Goal: Navigation & Orientation: Understand site structure

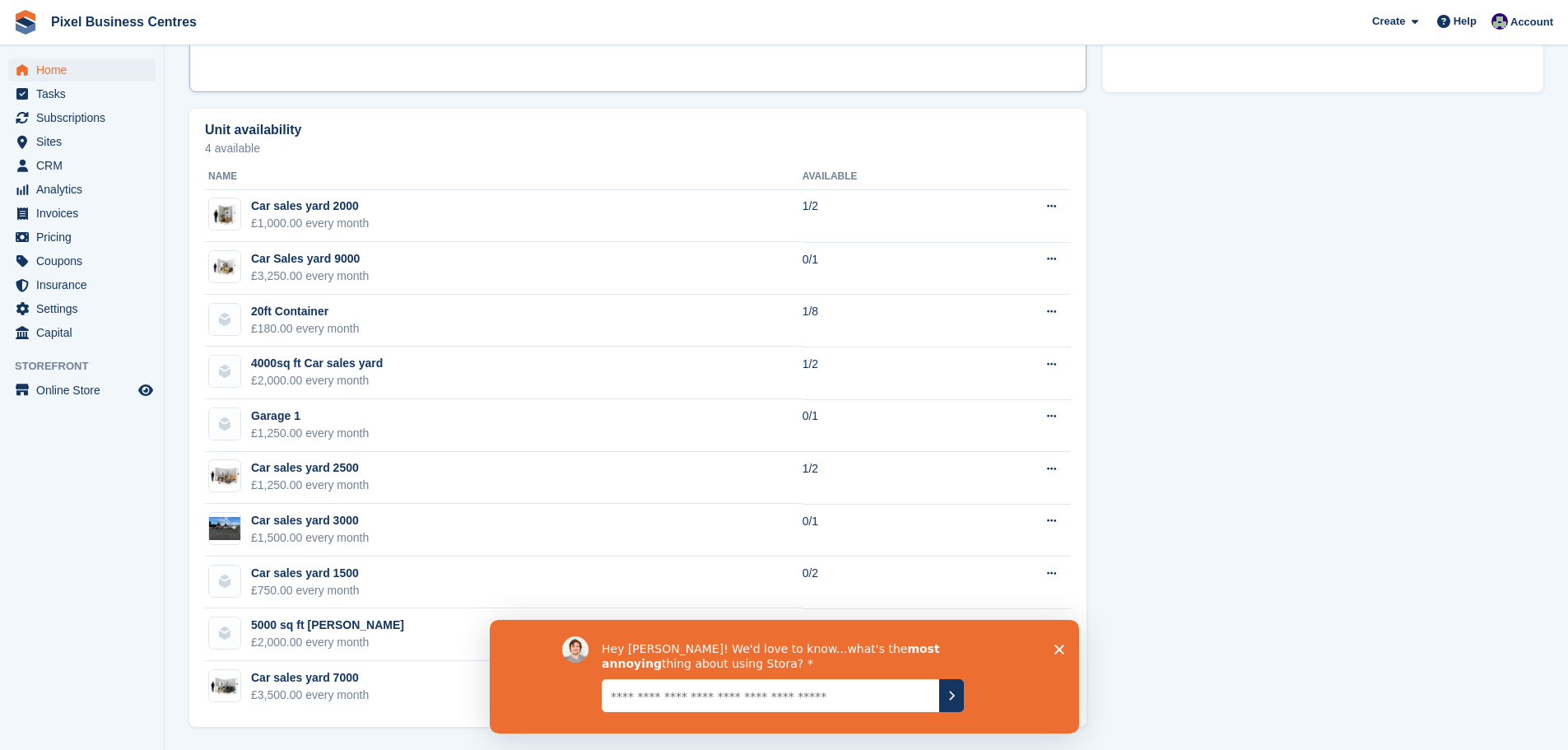
scroll to position [549, 0]
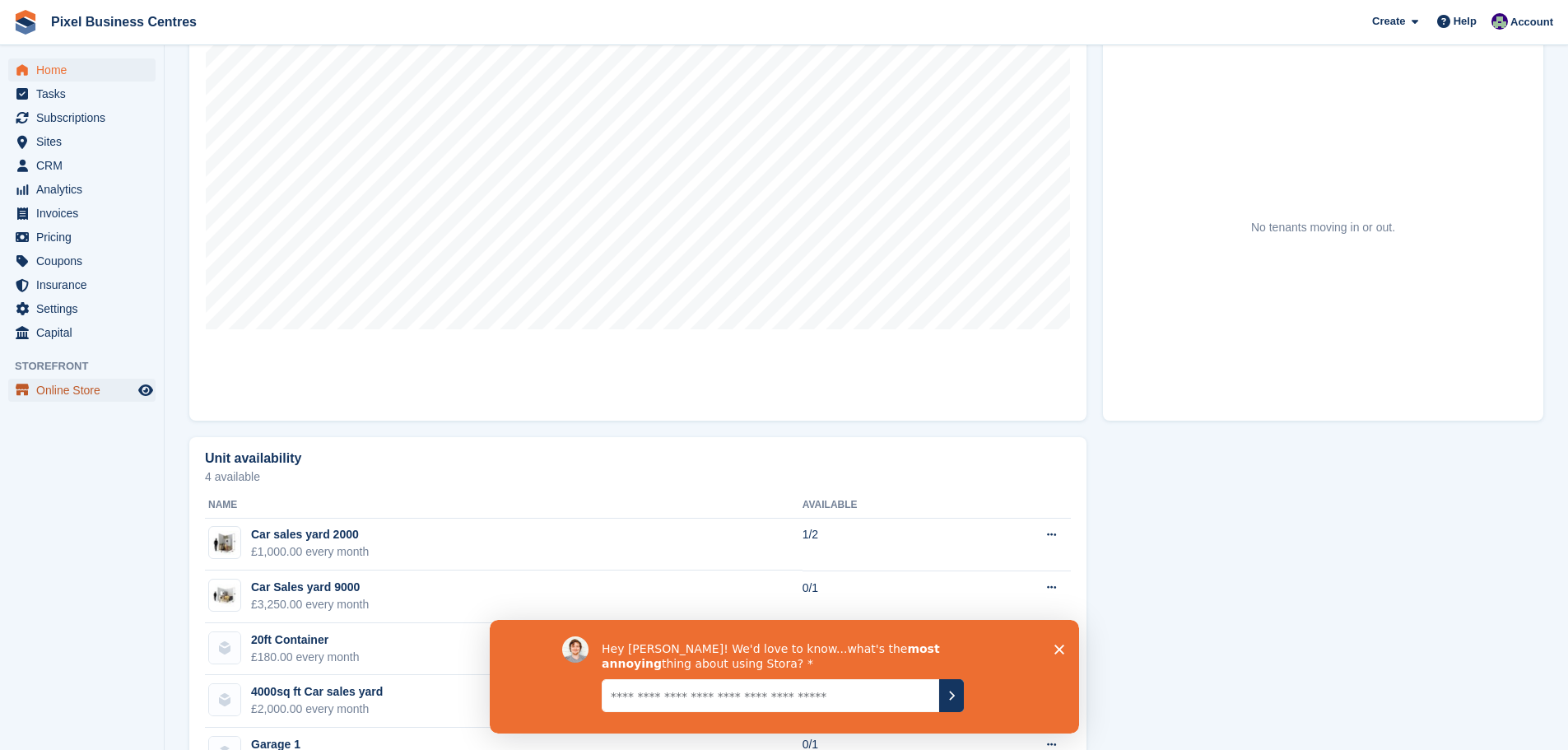
click at [64, 386] on span "Online Store" at bounding box center [85, 390] width 99 height 23
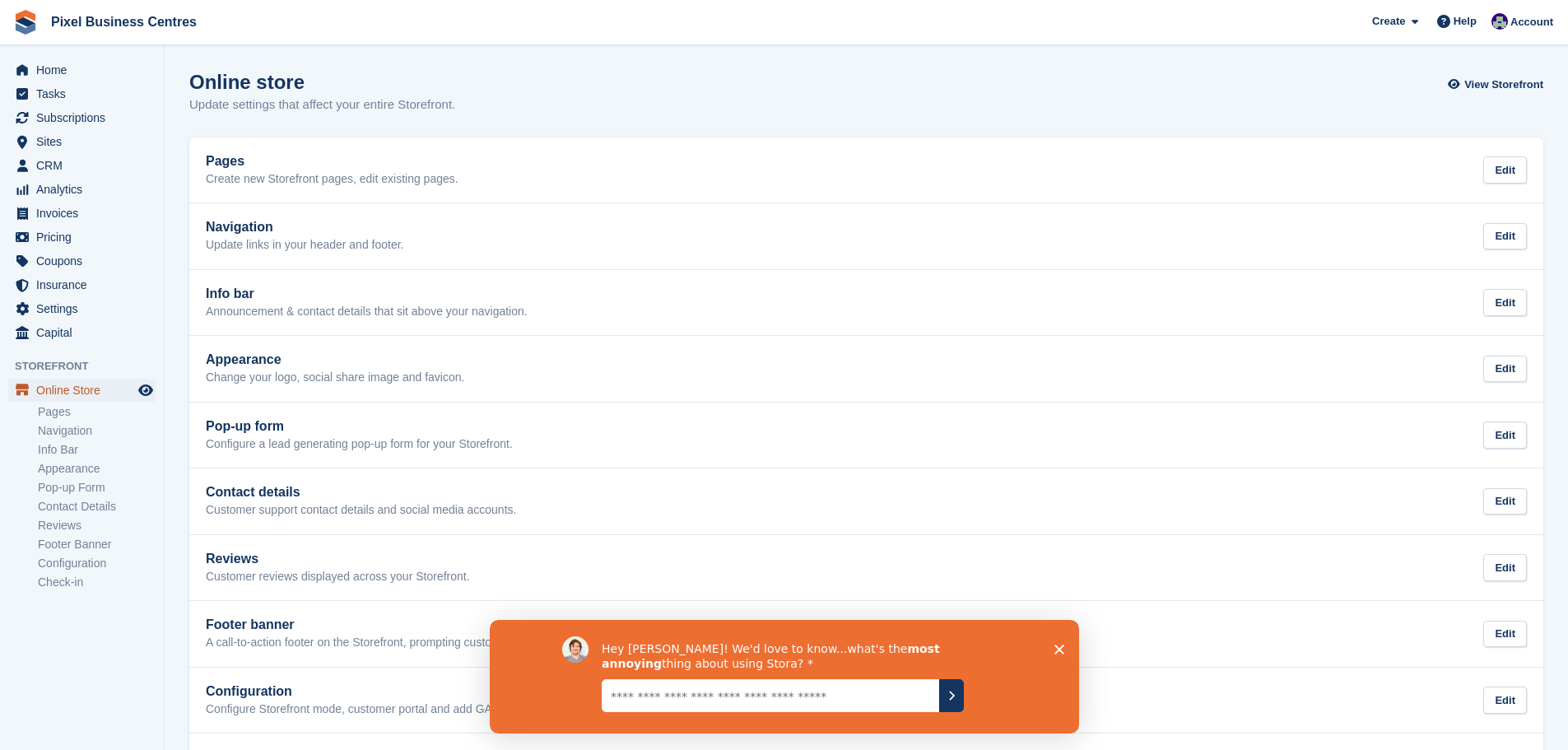
click at [81, 391] on span "Online Store" at bounding box center [85, 390] width 99 height 23
click at [51, 193] on span "Analytics" at bounding box center [85, 190] width 99 height 23
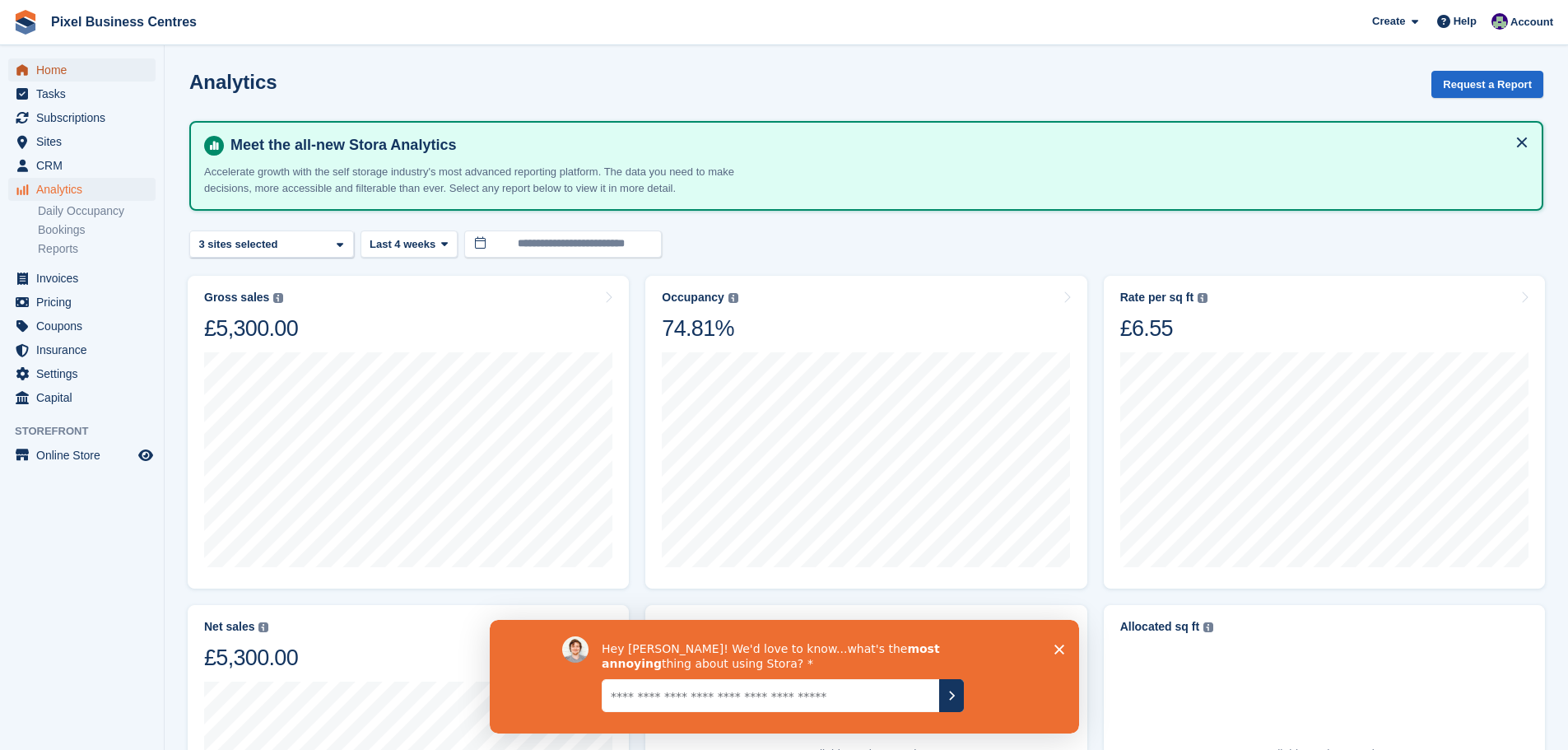
click at [43, 69] on span "Home" at bounding box center [85, 70] width 99 height 23
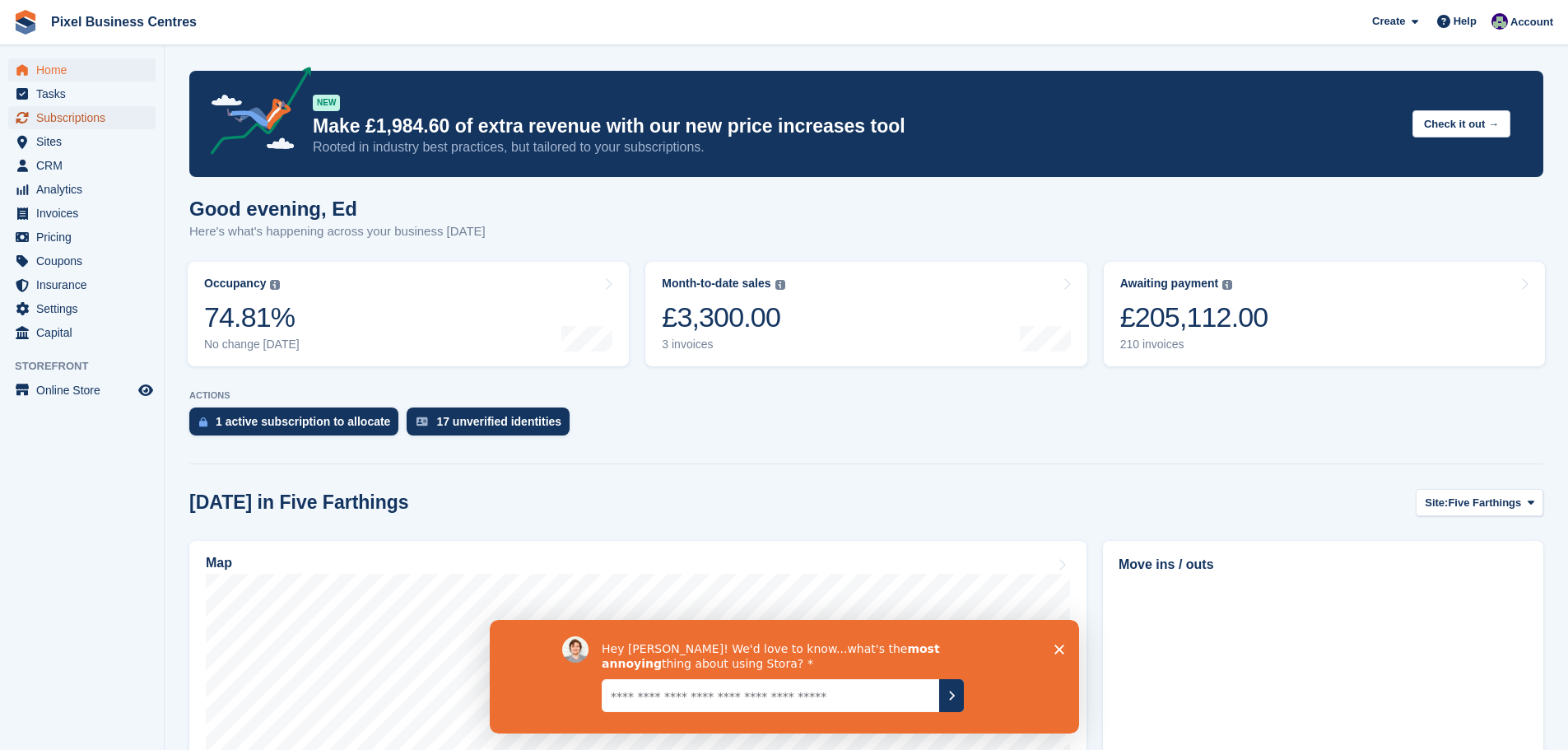
click at [65, 119] on span "Subscriptions" at bounding box center [85, 118] width 99 height 23
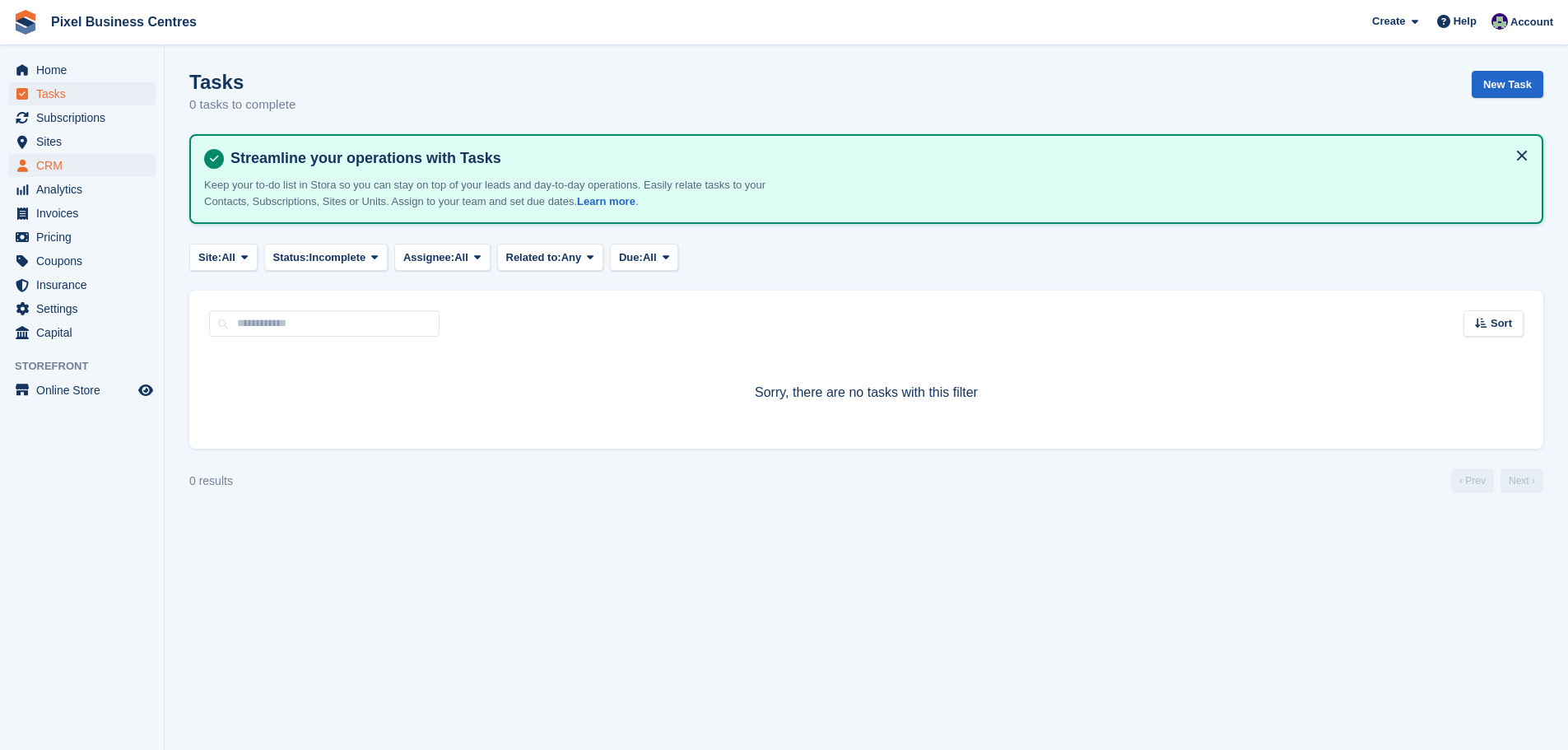
click at [45, 169] on span "CRM" at bounding box center [85, 166] width 99 height 23
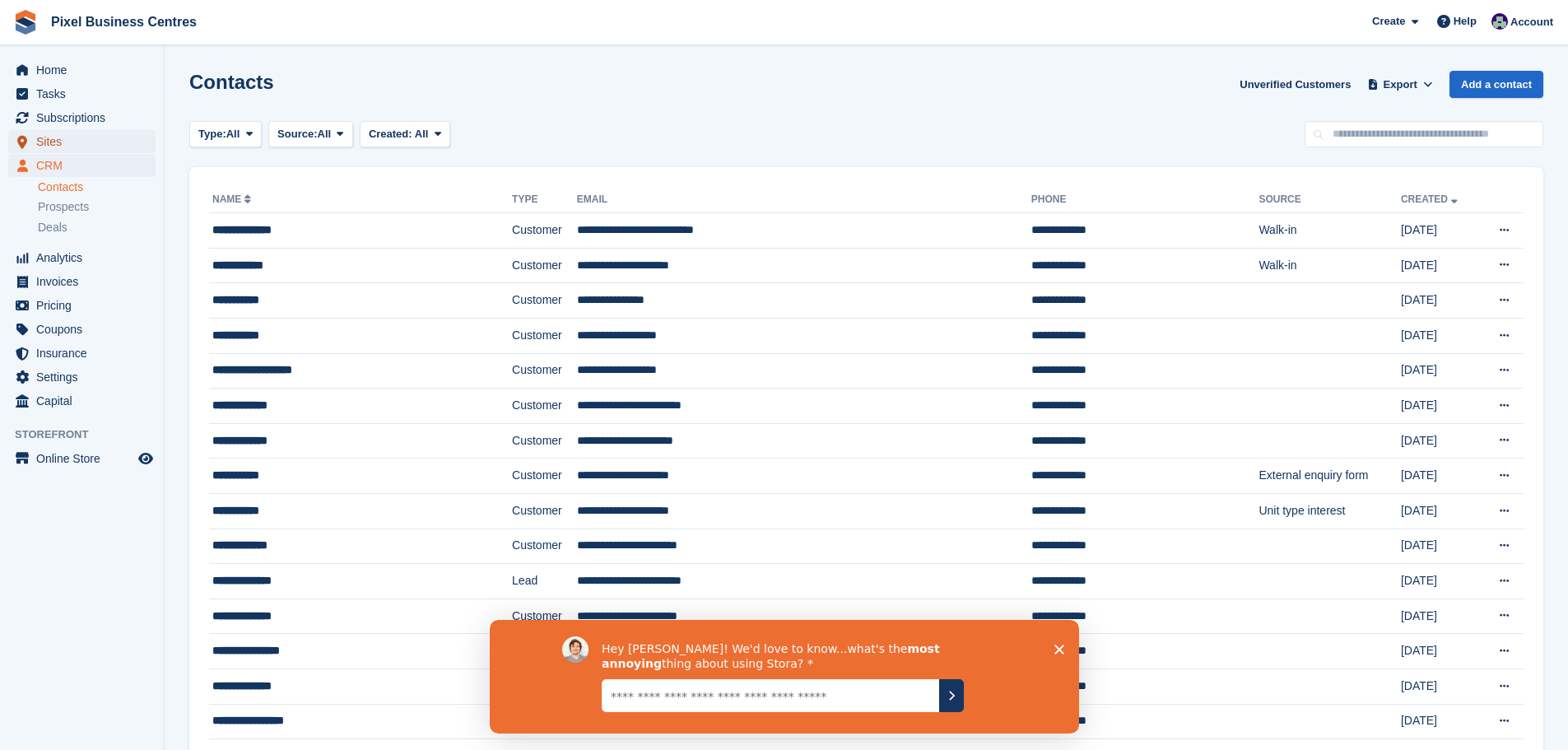
click at [36, 138] on span "Sites" at bounding box center [85, 142] width 99 height 23
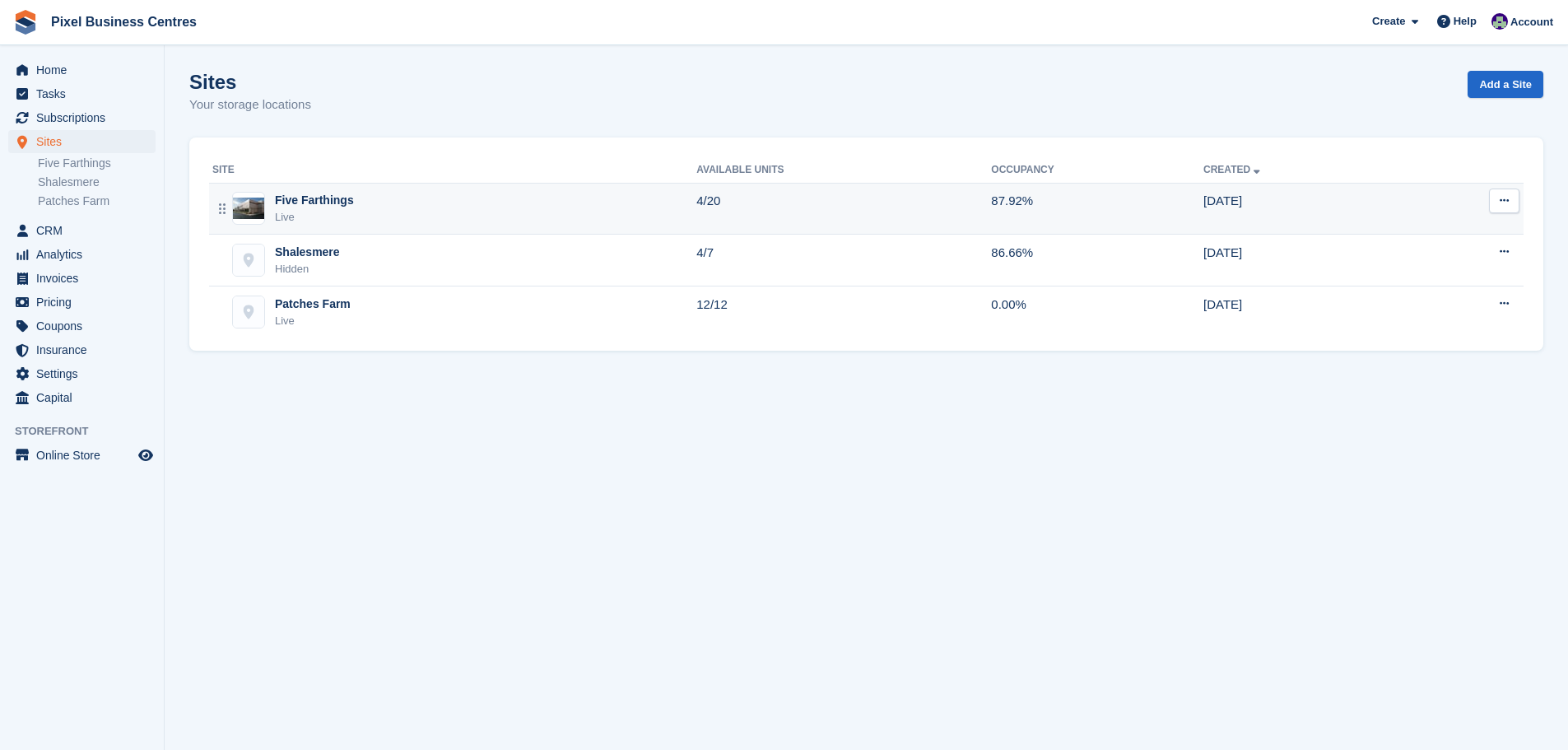
click at [306, 203] on div "Five Farthings" at bounding box center [314, 201] width 79 height 17
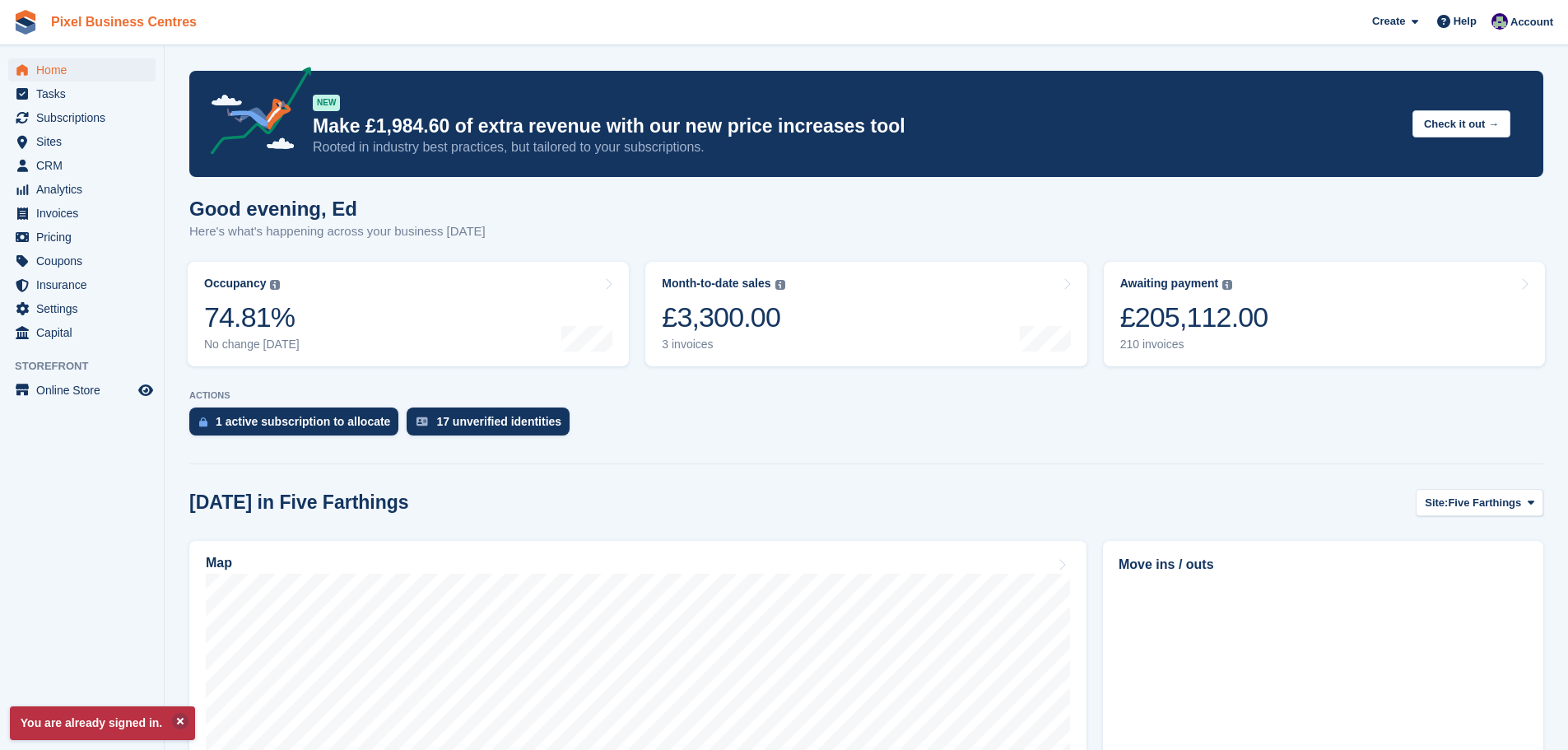
click at [124, 24] on link "Pixel Business Centres" at bounding box center [124, 22] width 159 height 27
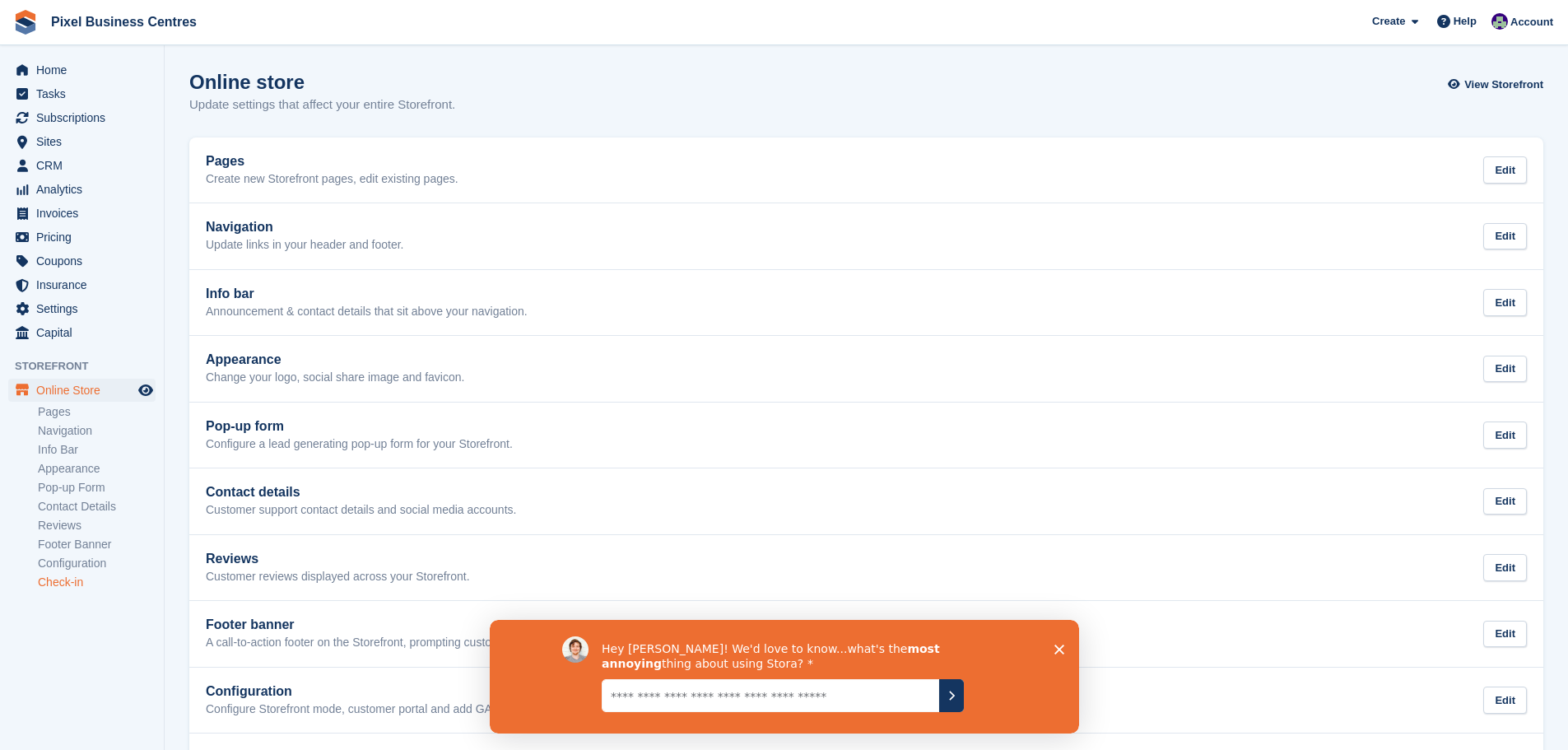
click at [57, 586] on link "Check-in" at bounding box center [97, 583] width 118 height 16
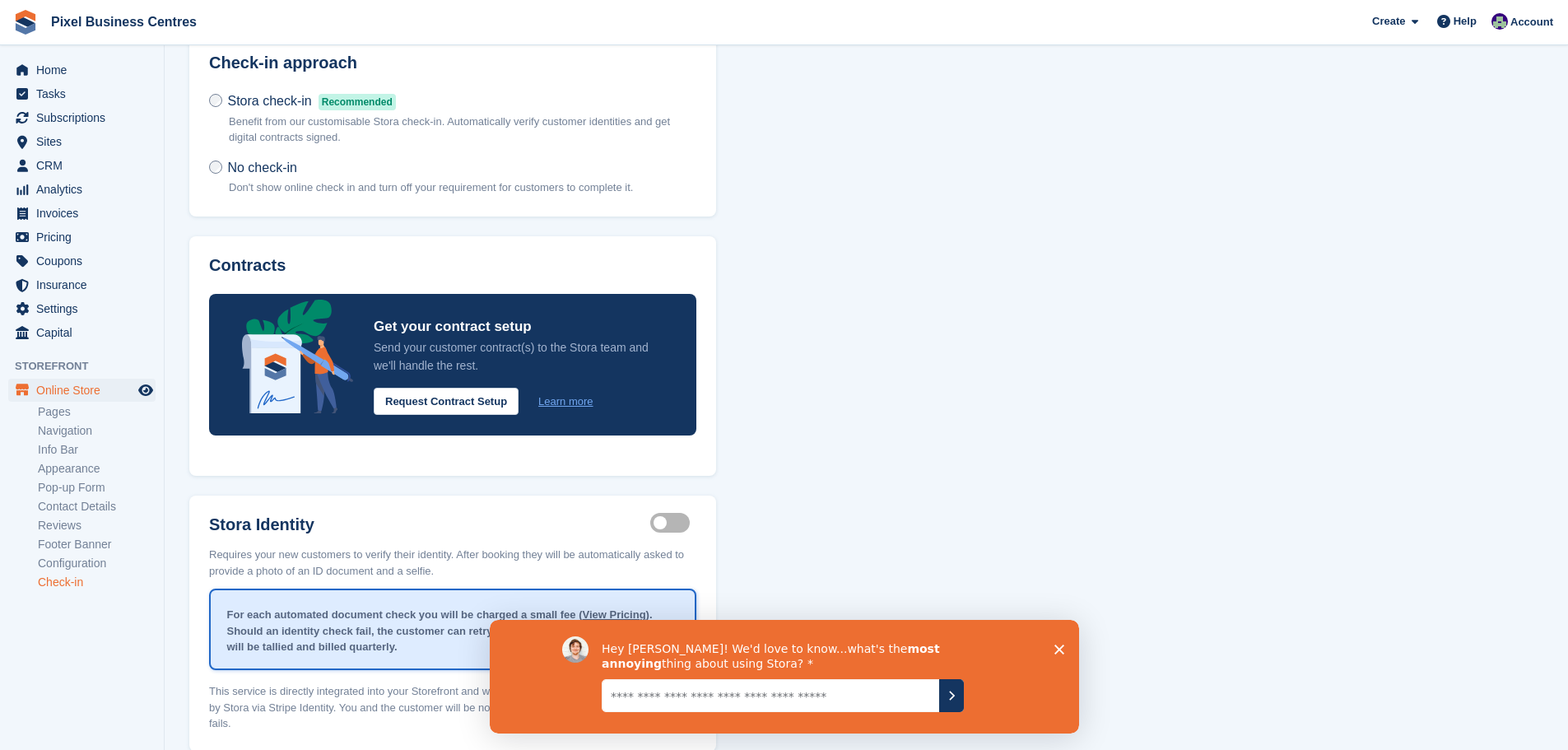
scroll to position [163, 0]
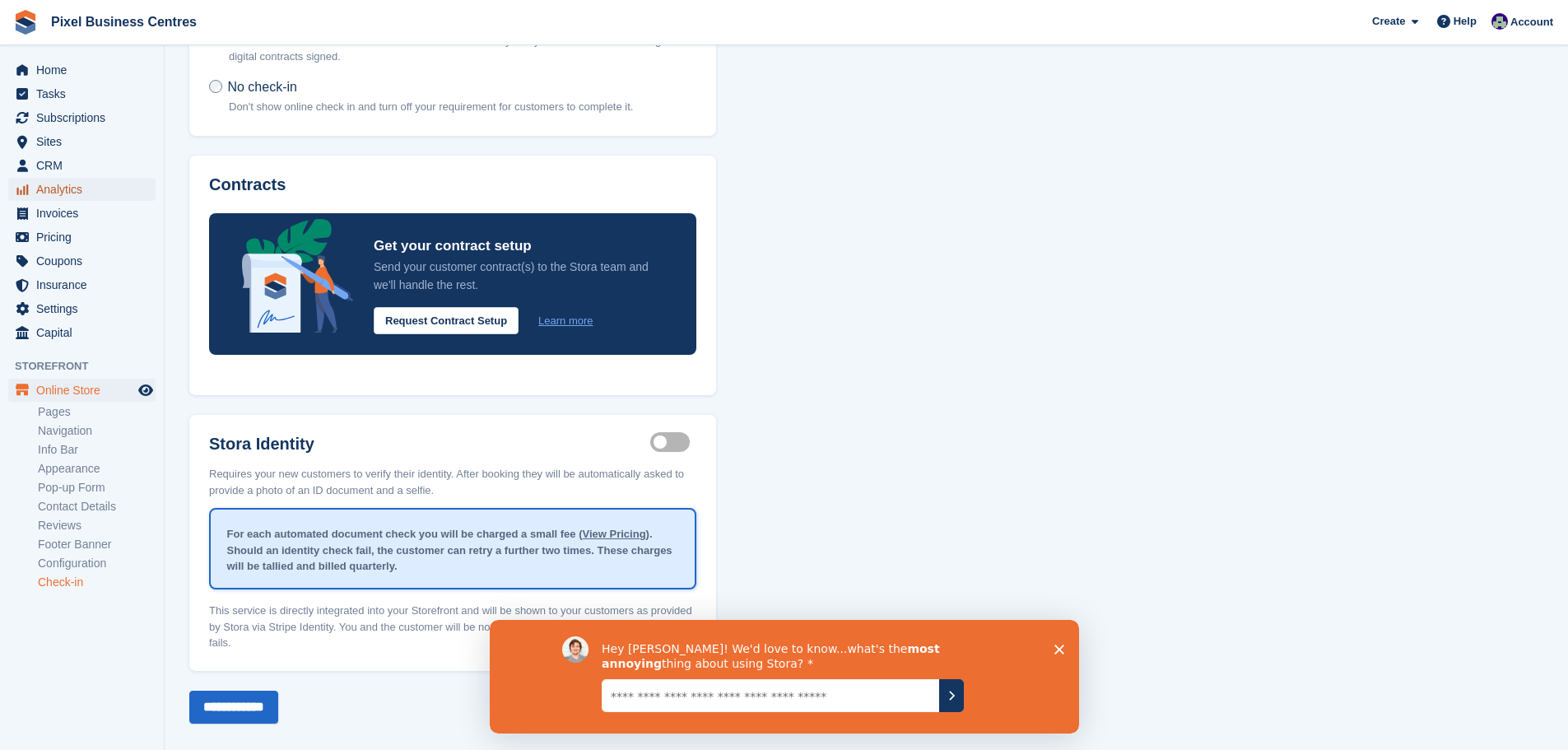
click at [78, 186] on span "Analytics" at bounding box center [85, 190] width 99 height 23
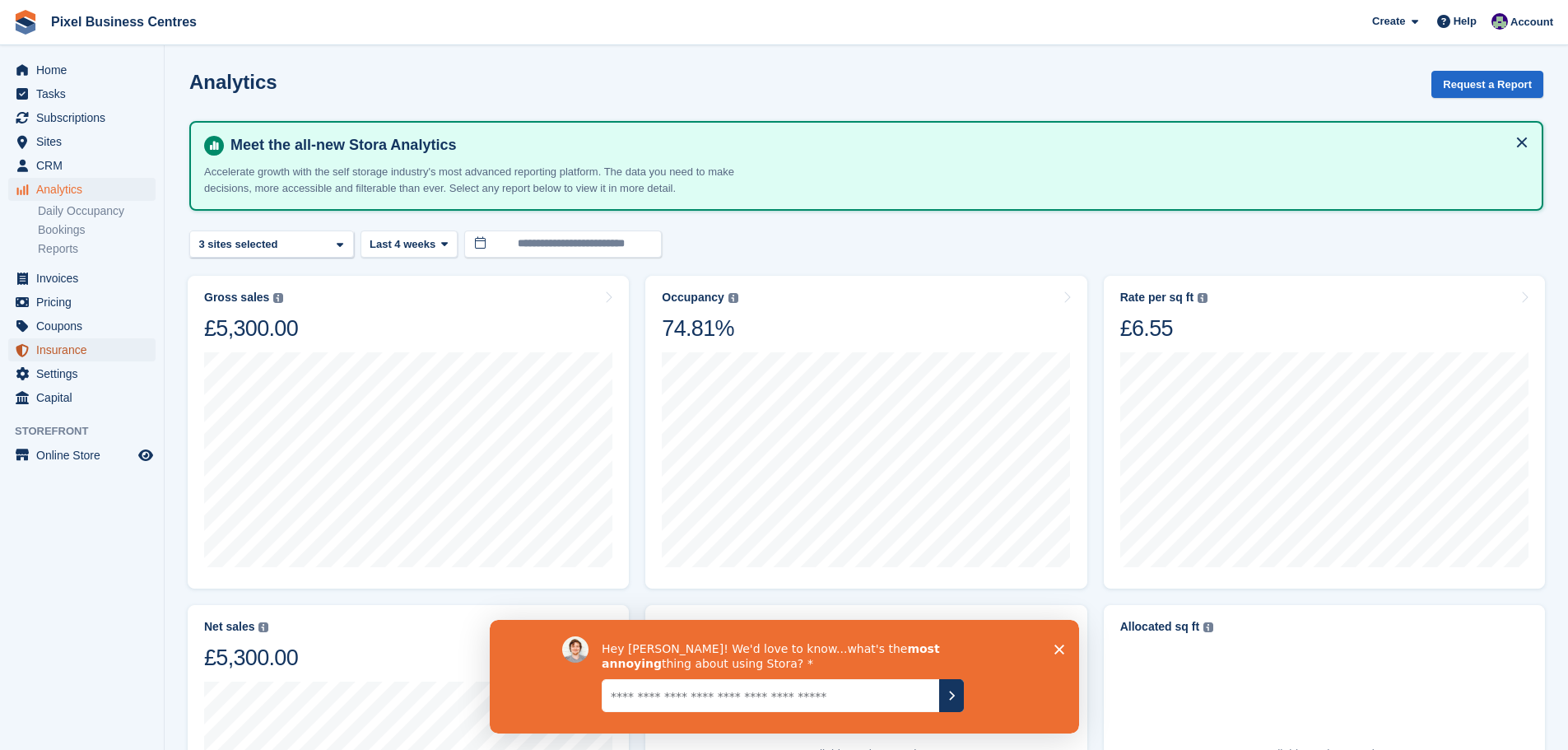
click at [81, 351] on span "Insurance" at bounding box center [85, 350] width 99 height 23
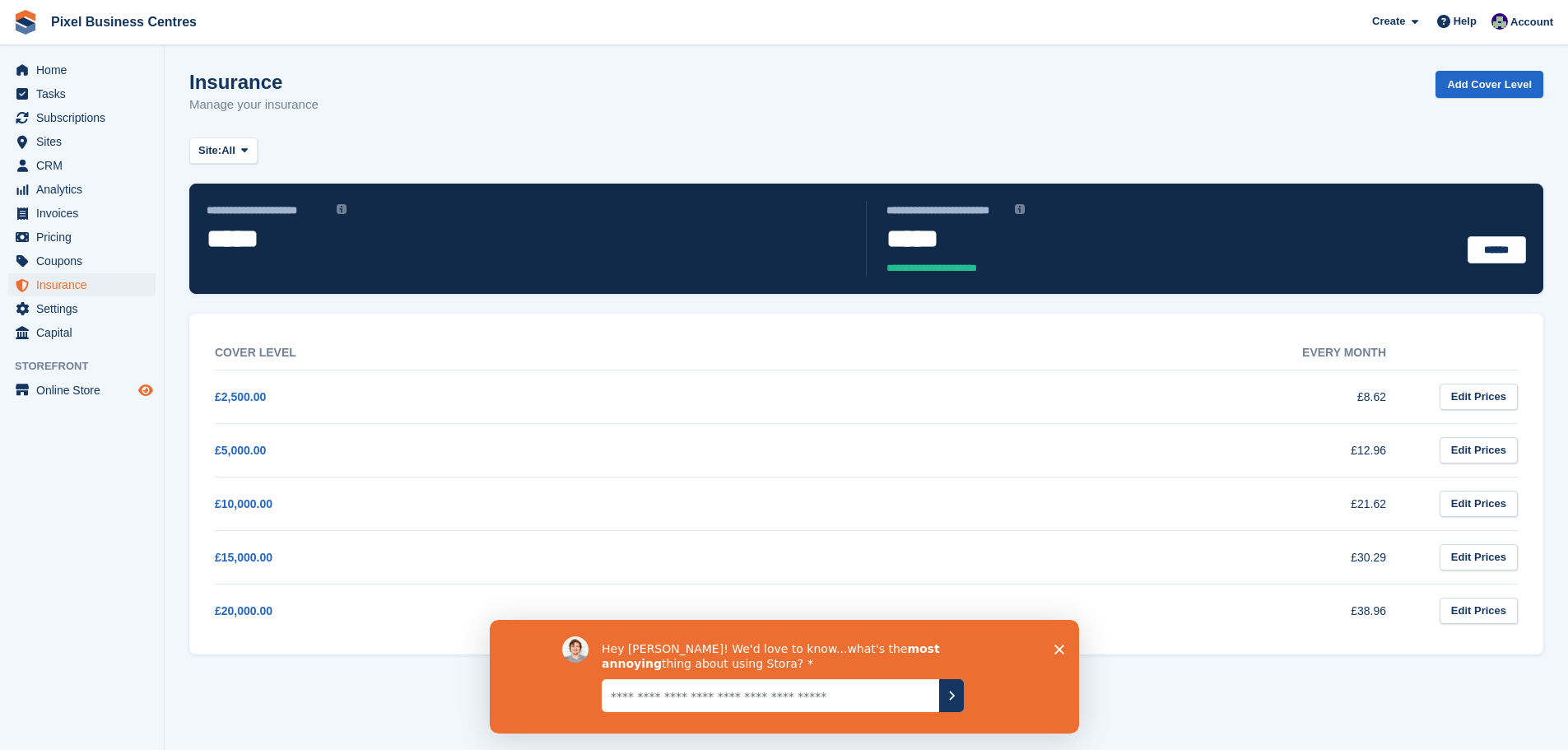
click at [147, 388] on icon "Preview store" at bounding box center [146, 390] width 15 height 13
